Goal: Task Accomplishment & Management: Manage account settings

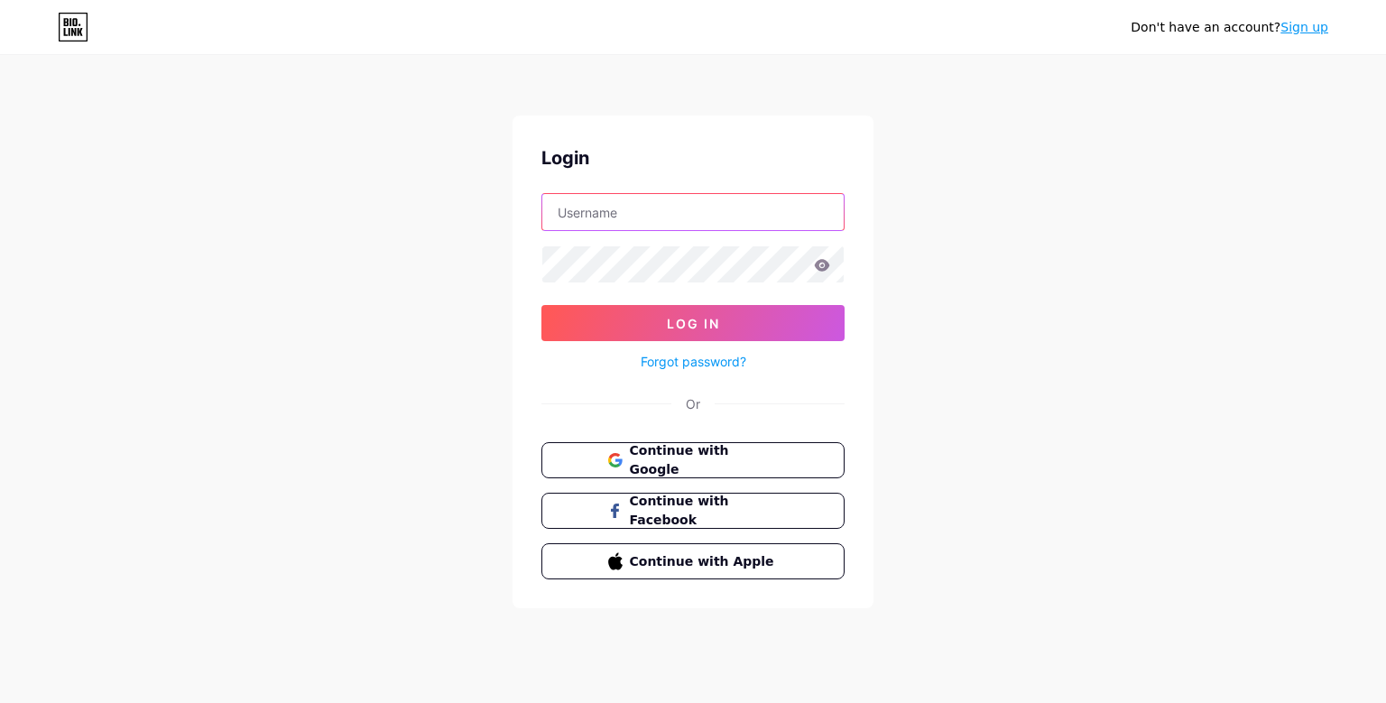
click at [697, 229] on input "text" at bounding box center [692, 212] width 301 height 36
click at [633, 230] on input "[DOMAIN_NAME][EMAIL_ADDRESS][DOMAIN_NAME]" at bounding box center [692, 212] width 301 height 36
type input "[DOMAIN_NAME][EMAIL_ADDRESS][DOMAIN_NAME]"
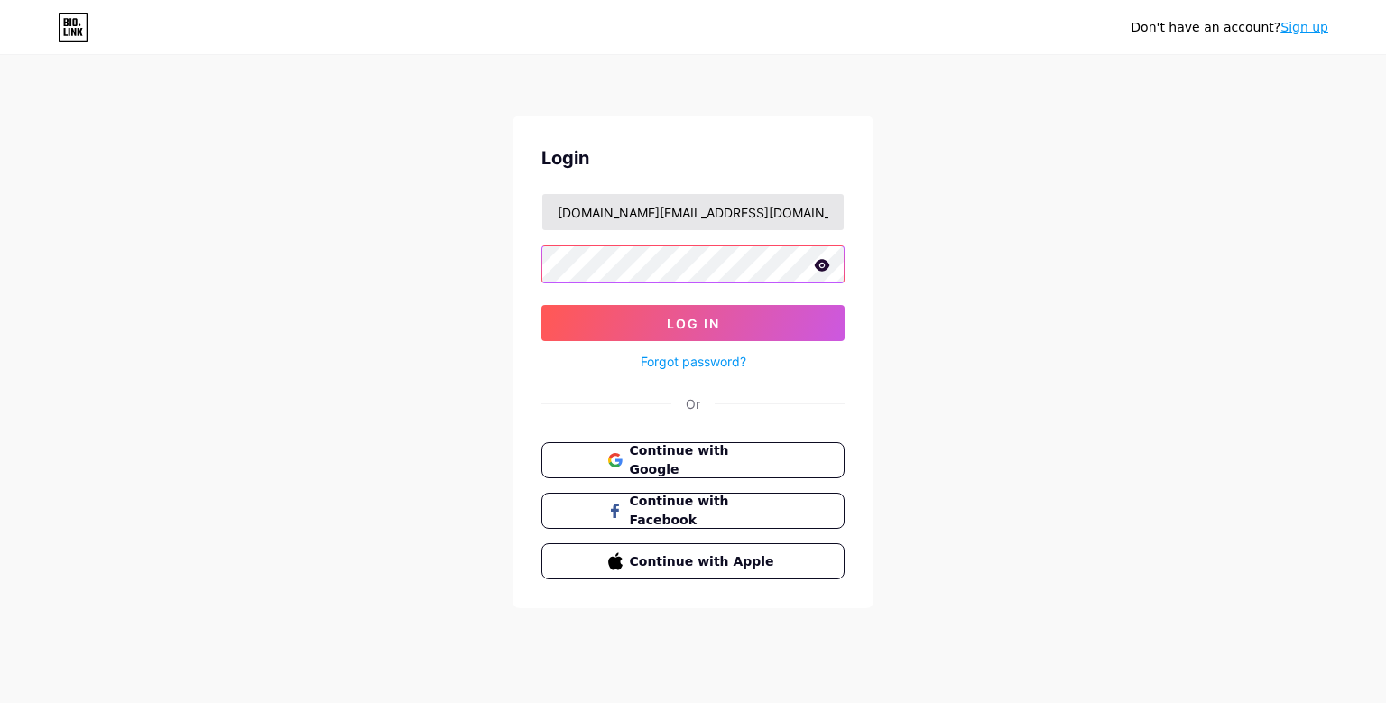
click at [541, 305] on button "Log In" at bounding box center [692, 323] width 303 height 36
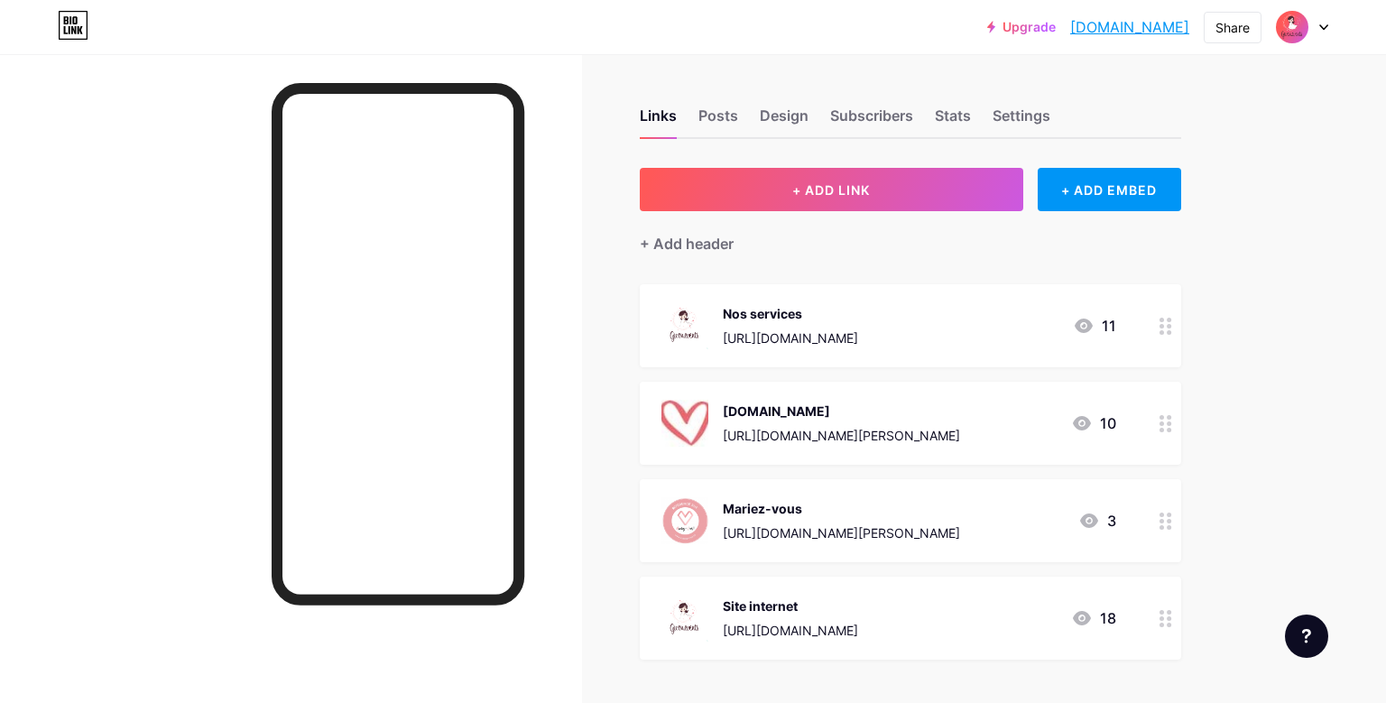
scroll to position [103, 0]
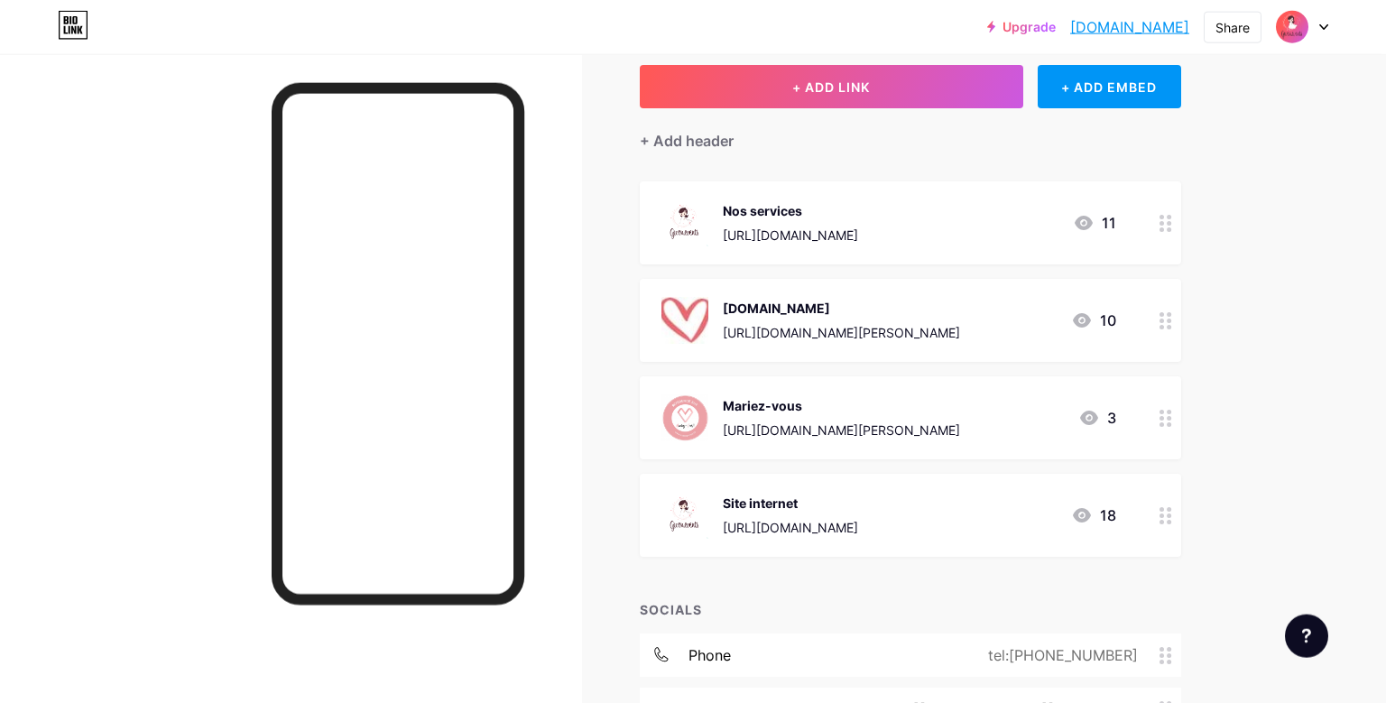
click at [858, 212] on div "Nos services" at bounding box center [790, 210] width 135 height 19
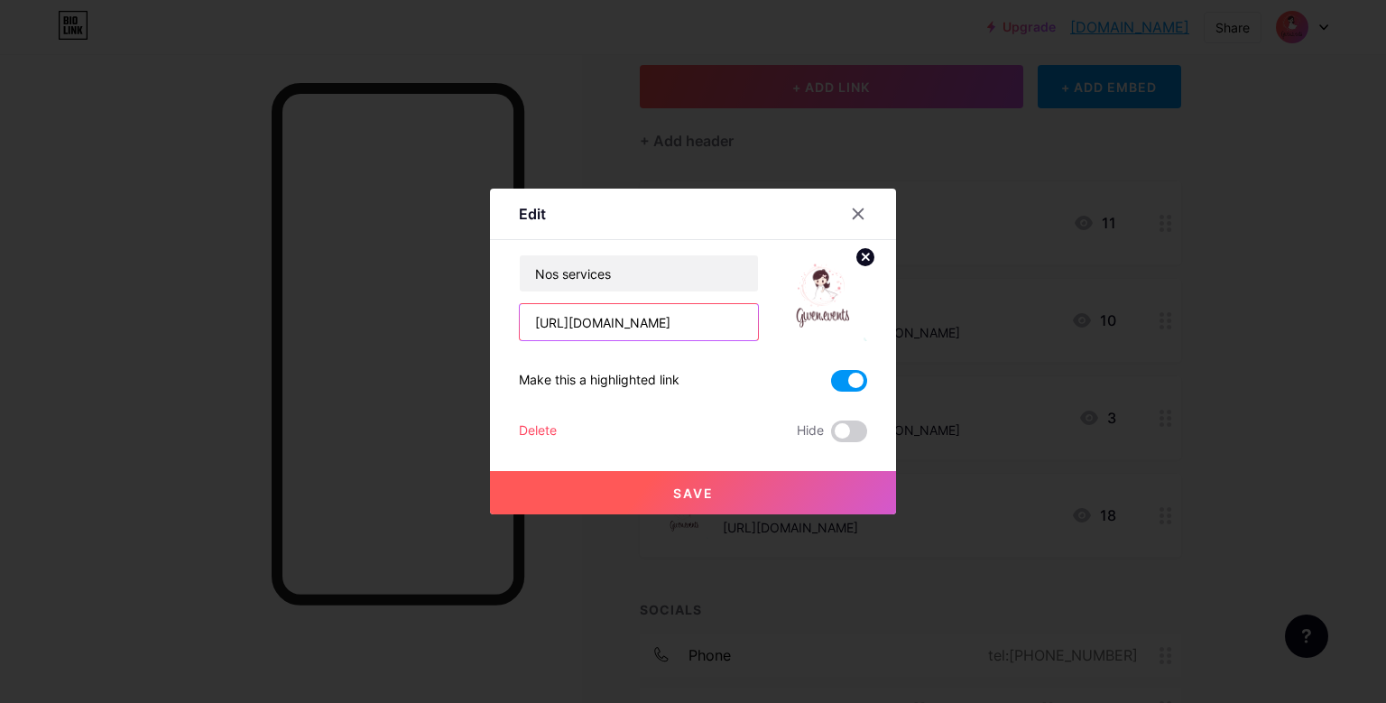
click at [712, 330] on input "[URL][DOMAIN_NAME]" at bounding box center [639, 322] width 238 height 36
paste input "[URL][DOMAIN_NAME]"
type input "[URL][DOMAIN_NAME]"
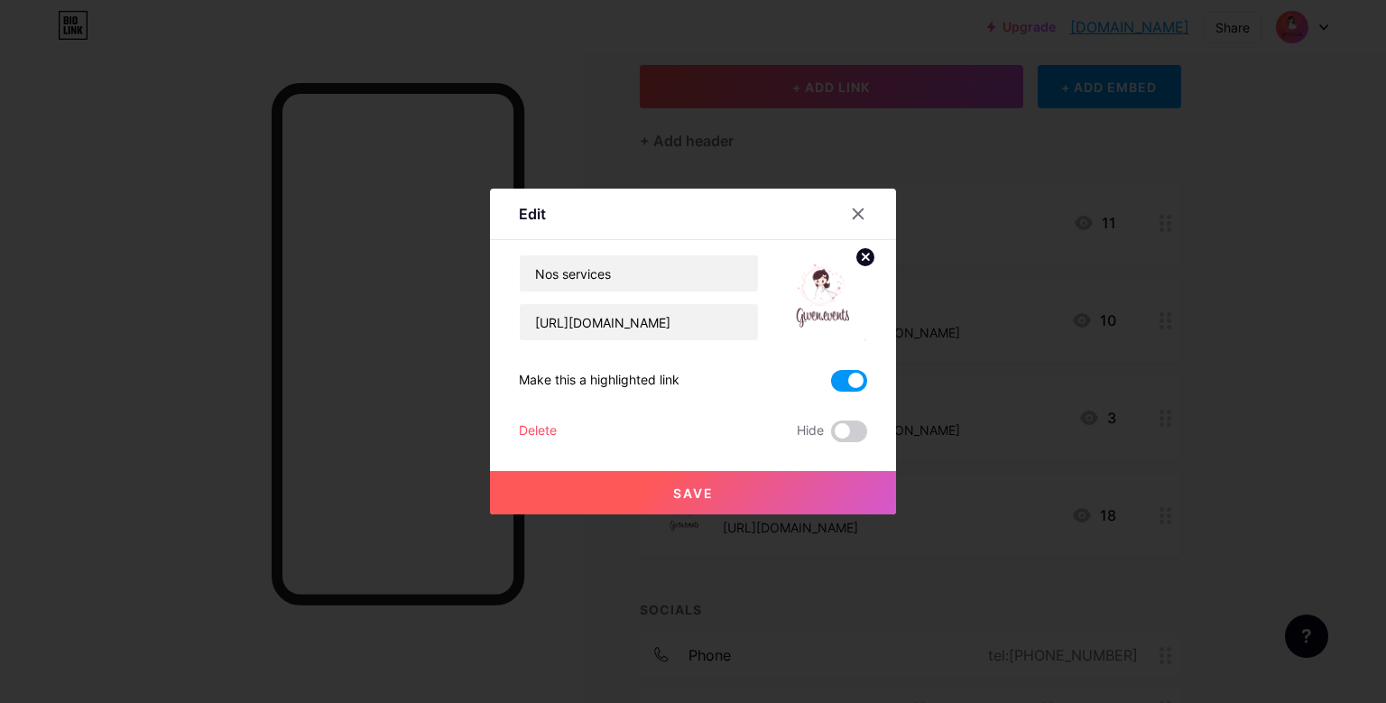
click at [702, 494] on span "Save" at bounding box center [693, 492] width 41 height 15
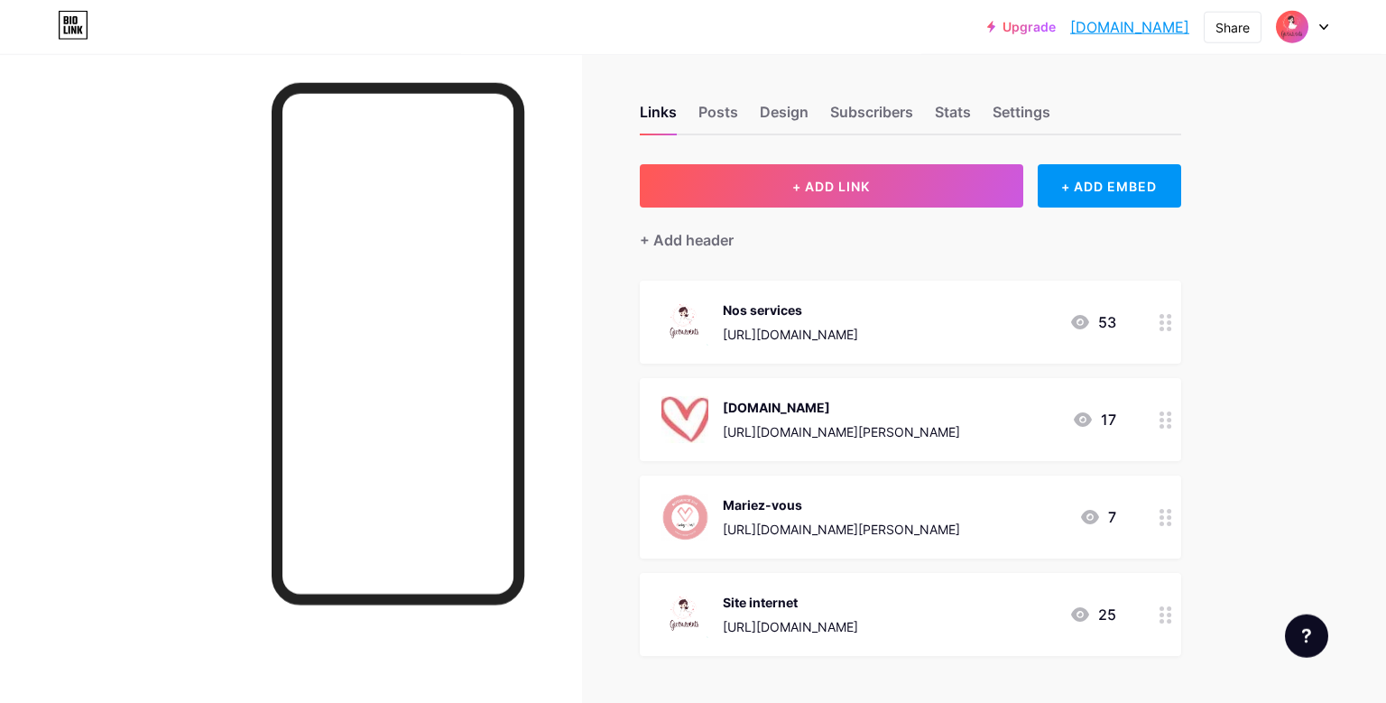
scroll to position [0, 0]
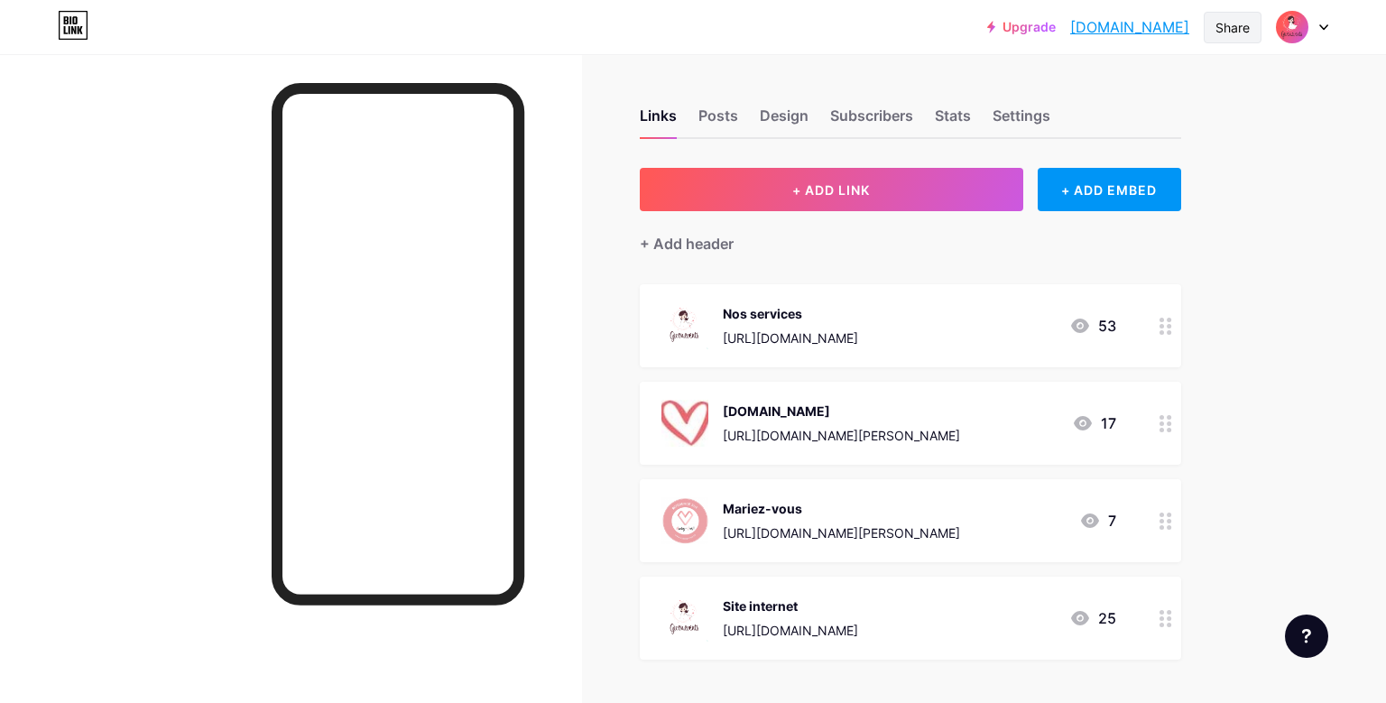
click at [1247, 23] on div "Share" at bounding box center [1232, 27] width 34 height 19
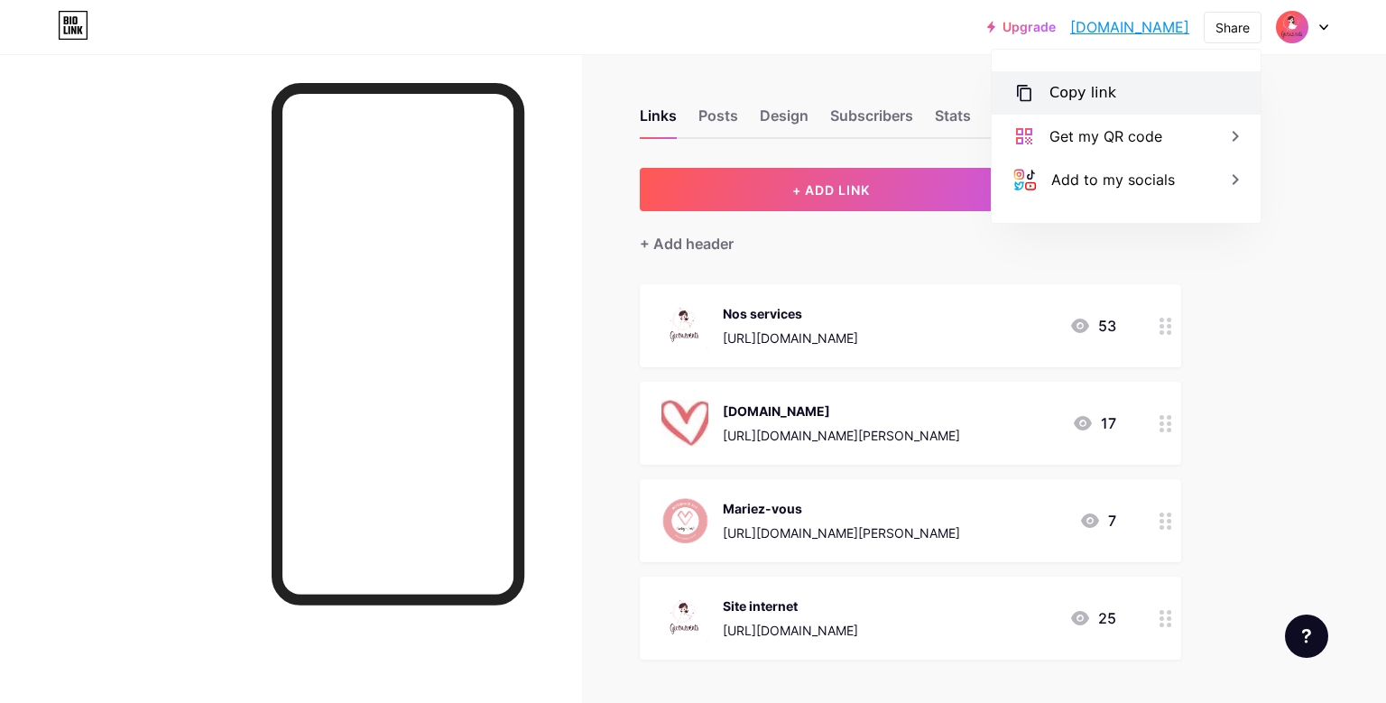
click at [1066, 102] on div "Copy link" at bounding box center [1082, 93] width 67 height 22
